Goal: Find specific page/section: Find specific page/section

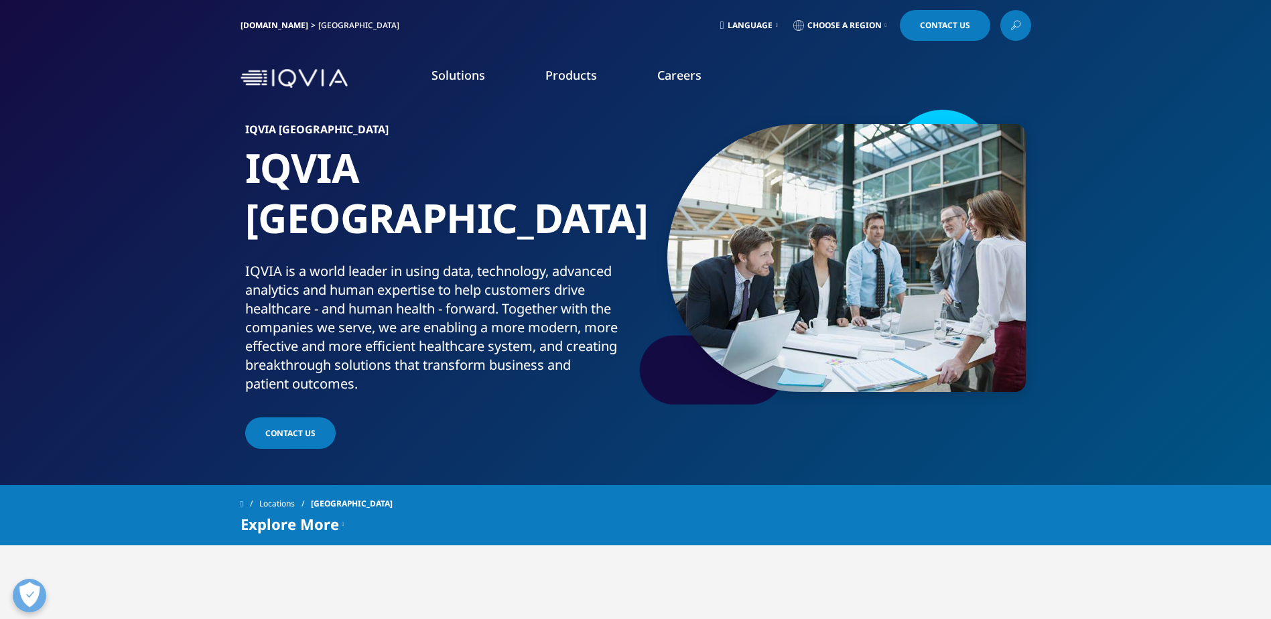
click at [661, 73] on link "Careers" at bounding box center [679, 75] width 44 height 16
click at [100, 145] on h5 "Careers [GEOGRAPHIC_DATA]" at bounding box center [201, 153] width 288 height 27
click at [81, 241] on link "Learn more" at bounding box center [209, 244] width 304 height 11
